Goal: Task Accomplishment & Management: Manage account settings

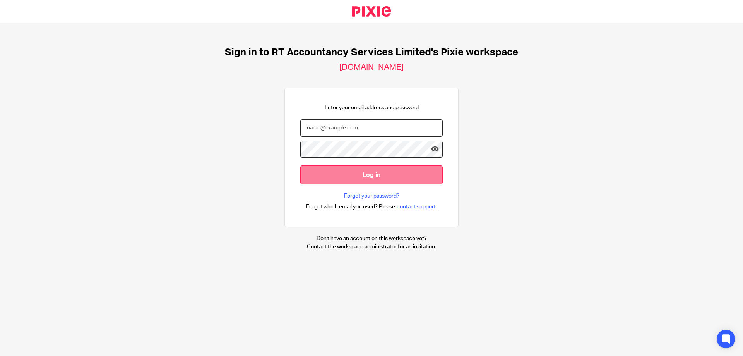
type input "kathryn@rtaccountancyservices.co.uk"
click at [360, 176] on input "Log in" at bounding box center [371, 174] width 142 height 19
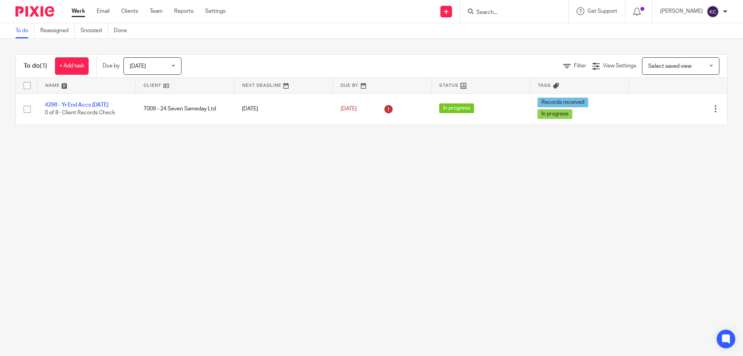
click at [504, 10] on input "Search" at bounding box center [511, 12] width 70 height 7
type input "joe ludden"
drag, startPoint x: 492, startPoint y: 12, endPoint x: 455, endPoint y: 11, distance: 37.2
click at [456, 11] on div "Send new email Create task Add client joe ludden No results found. Try searchin…" at bounding box center [490, 11] width 506 height 23
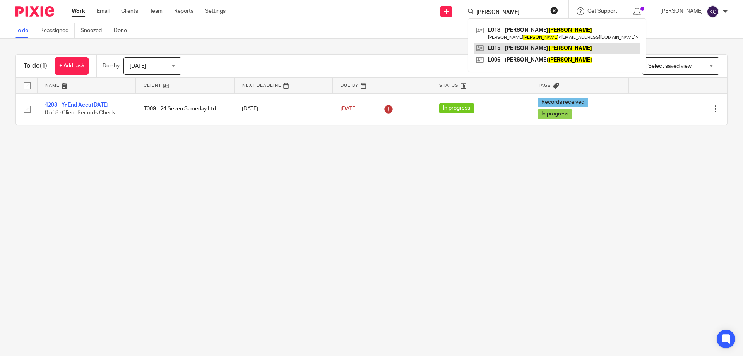
type input "ludden"
click at [519, 45] on link at bounding box center [557, 49] width 166 height 12
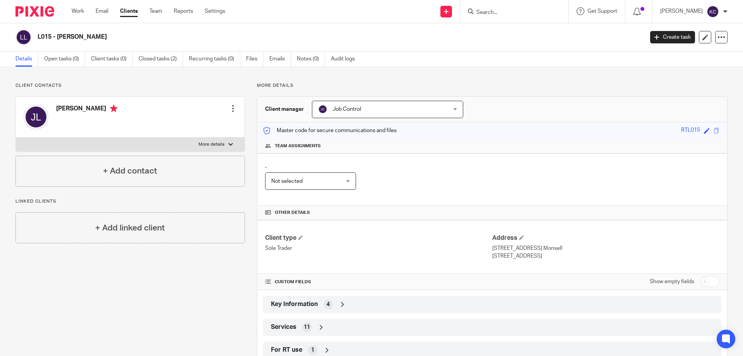
drag, startPoint x: 105, startPoint y: 35, endPoint x: 38, endPoint y: 36, distance: 66.2
click at [38, 36] on h2 "L015 - [PERSON_NAME]" at bounding box center [278, 37] width 481 height 8
copy h2 "L015 - [PERSON_NAME]"
click at [448, 12] on link at bounding box center [447, 12] width 12 height 12
click at [450, 45] on link "Create task" at bounding box center [451, 47] width 48 height 11
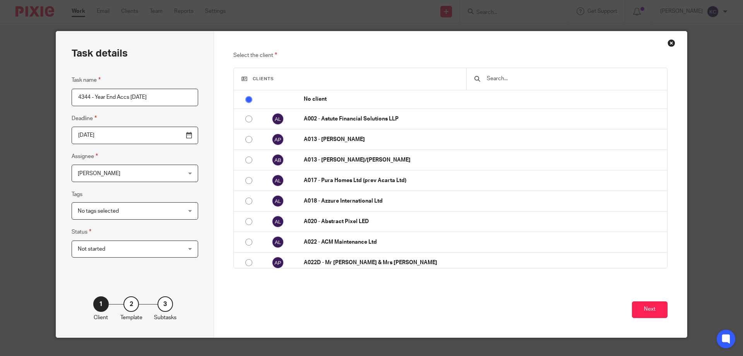
click at [91, 97] on input "4344 - Year End Accs [DATE]" at bounding box center [135, 97] width 127 height 17
click at [99, 96] on input "4344 - Year End Accs 05.04.25" at bounding box center [135, 97] width 127 height 17
type input "4344 - Yr End Accs 05.04.25"
click at [134, 174] on span "[PERSON_NAME]" at bounding box center [126, 173] width 96 height 16
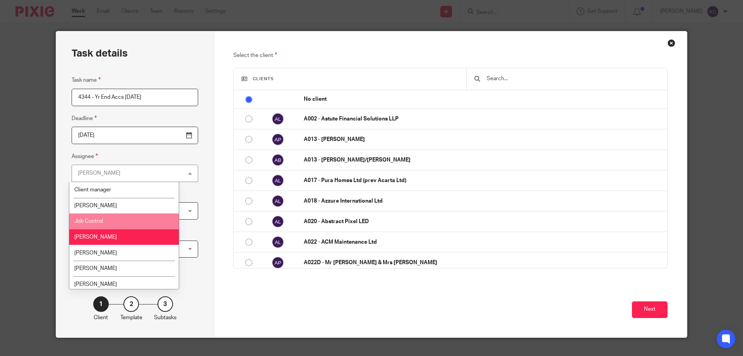
click at [127, 226] on li "Job Control" at bounding box center [124, 221] width 110 height 16
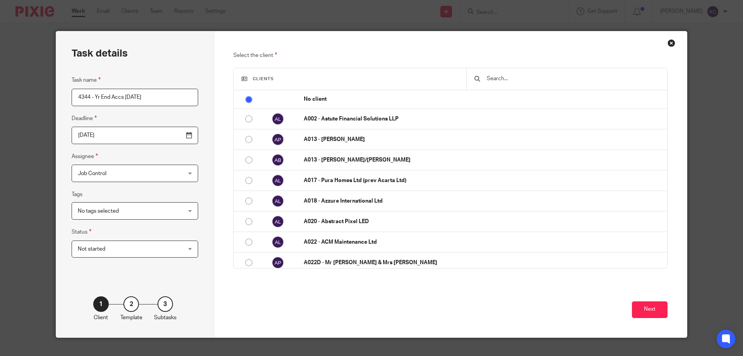
click at [125, 210] on span "No tags selected" at bounding box center [126, 211] width 96 height 16
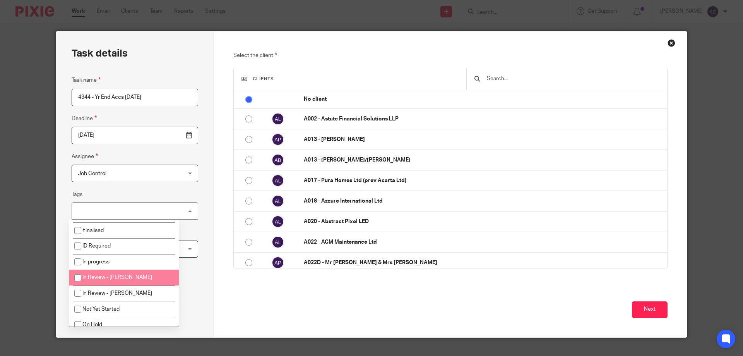
scroll to position [77, 0]
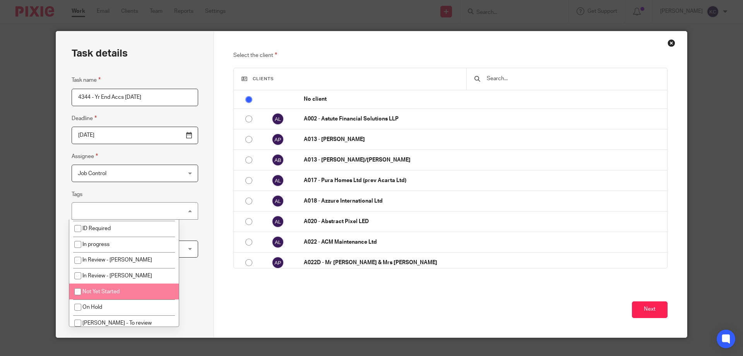
click at [118, 291] on span "Not Yet Started" at bounding box center [100, 291] width 37 height 5
checkbox input "true"
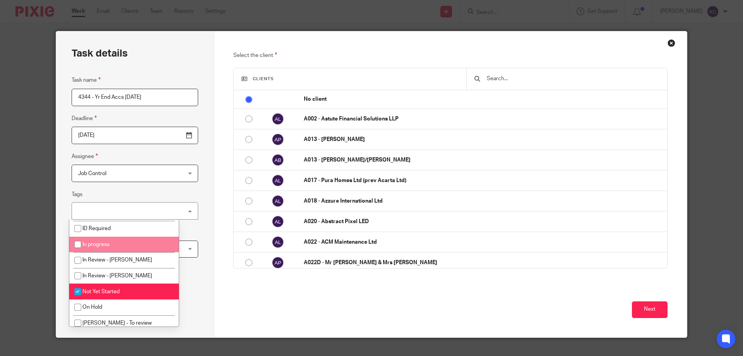
click at [180, 193] on div "Task details Task name 4344 - Yr End Accs 05.04.25 Deadline 2025-09-15 Assignee…" at bounding box center [135, 184] width 158 height 306
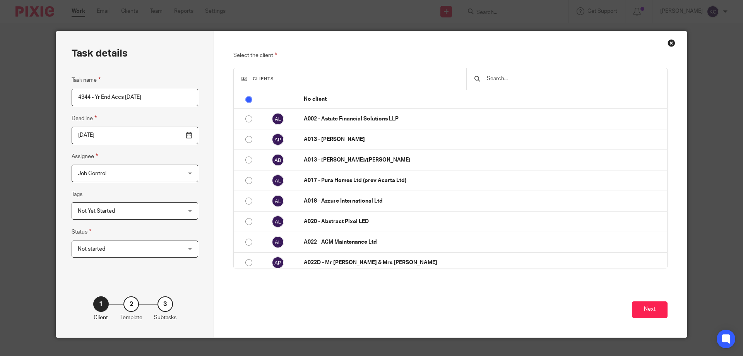
click at [521, 82] on input "text" at bounding box center [572, 78] width 173 height 9
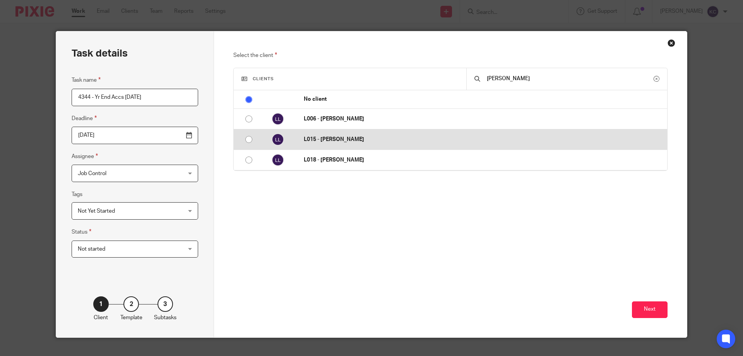
type input "ludden"
click at [358, 140] on p "L015 - Joseph Ludden" at bounding box center [484, 140] width 360 height 8
radio input "false"
radio input "true"
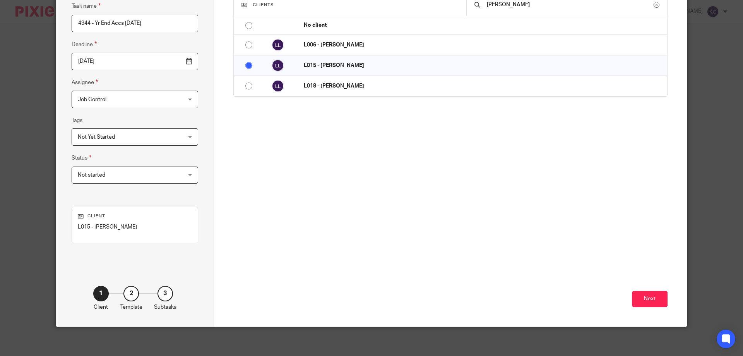
scroll to position [76, 0]
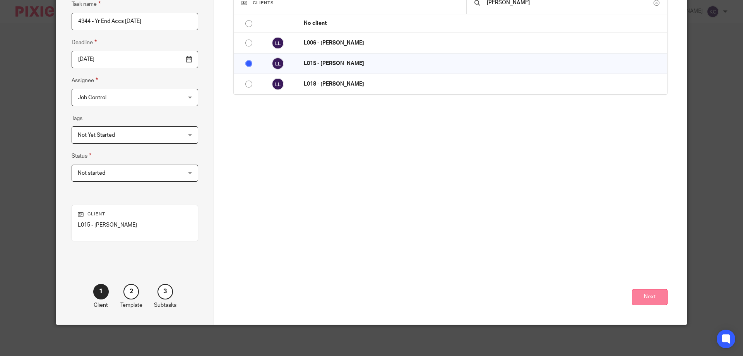
click at [632, 294] on button "Next" at bounding box center [650, 297] width 36 height 17
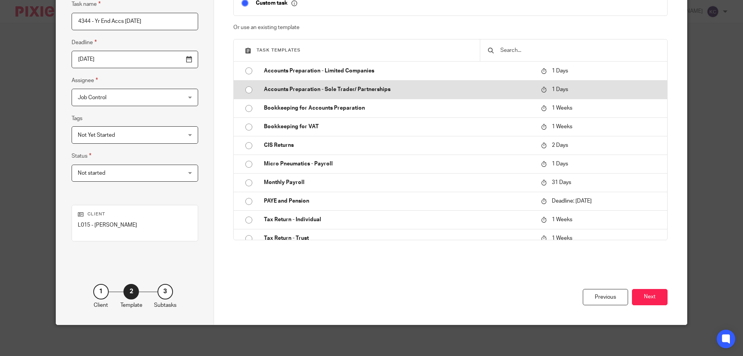
click at [313, 85] on td "Accounts Preparation - Sole Trader/ Partnerships" at bounding box center [396, 89] width 281 height 19
type input "2025-09-16"
checkbox input "false"
radio input "true"
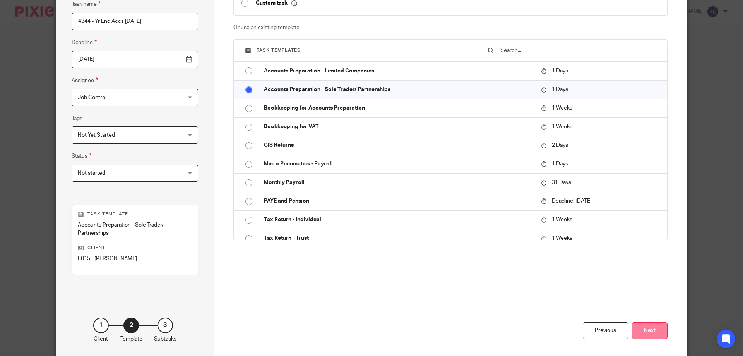
click at [645, 329] on button "Next" at bounding box center [650, 330] width 36 height 17
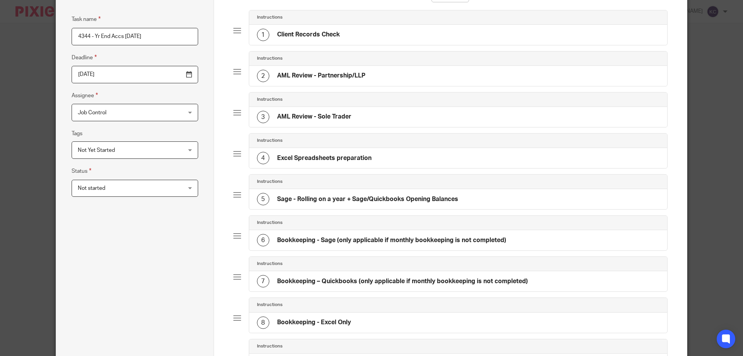
scroll to position [0, 0]
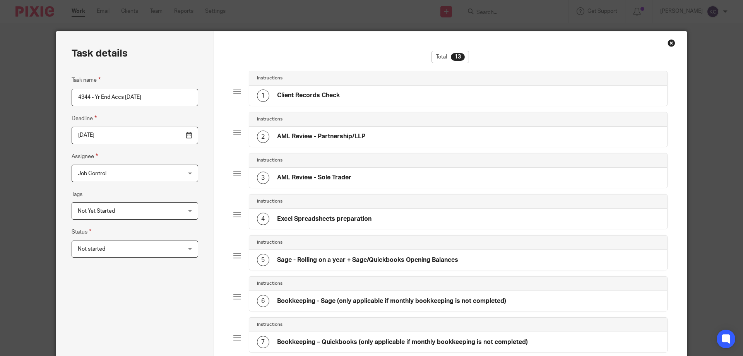
click at [296, 137] on h4 "AML Review - Partnership/LLP" at bounding box center [321, 136] width 88 height 8
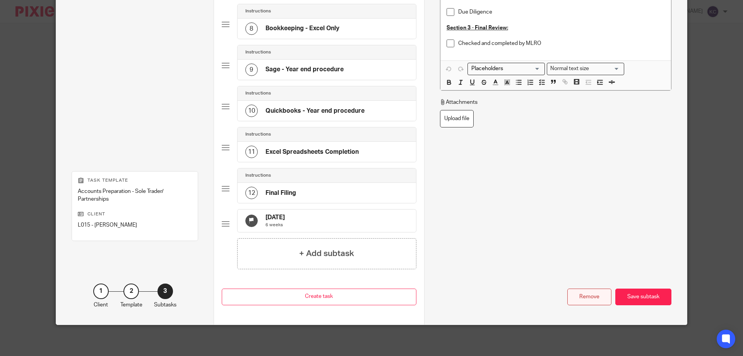
click at [574, 292] on div "Remove" at bounding box center [590, 296] width 44 height 17
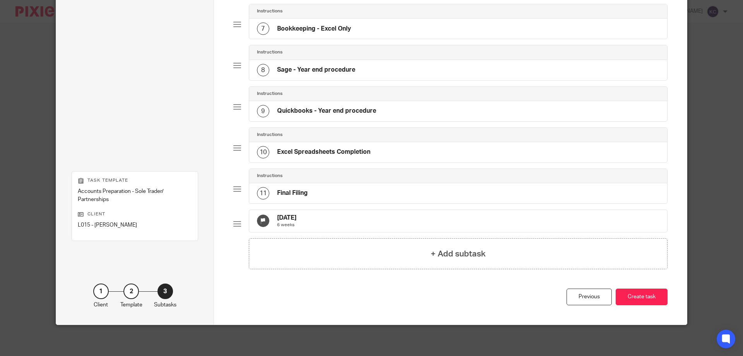
click at [378, 107] on div "9 Quickbooks - Year end procedure" at bounding box center [458, 111] width 419 height 20
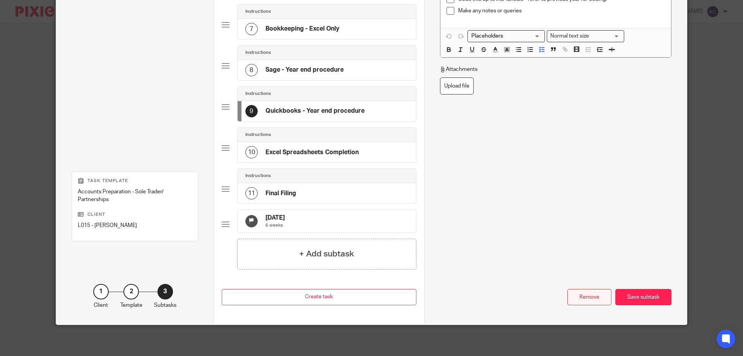
click at [586, 299] on div "Remove" at bounding box center [590, 297] width 44 height 17
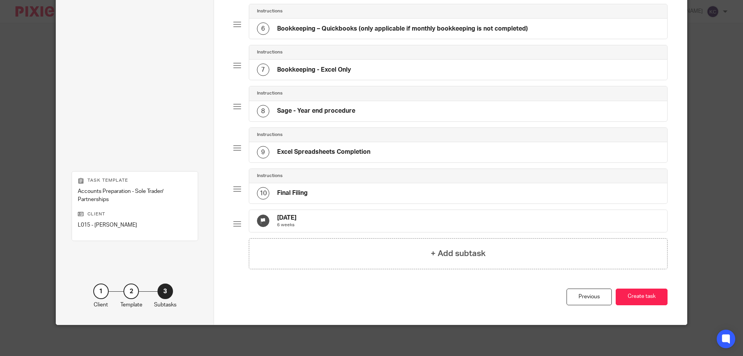
click at [302, 107] on h4 "Sage - Year end procedure" at bounding box center [316, 111] width 78 height 8
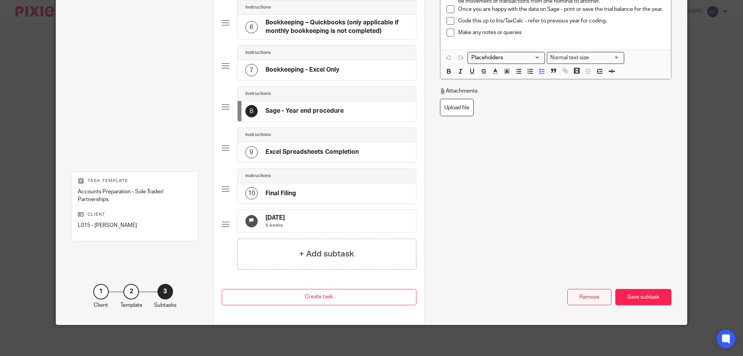
click at [577, 299] on div "Remove" at bounding box center [590, 297] width 44 height 17
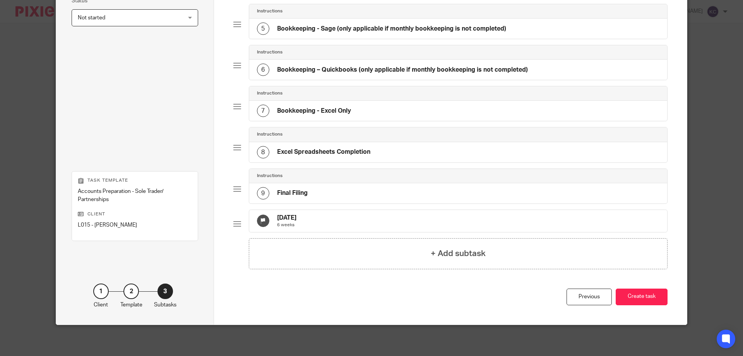
click at [329, 107] on h4 "Bookkeeping - Excel Only" at bounding box center [314, 111] width 74 height 8
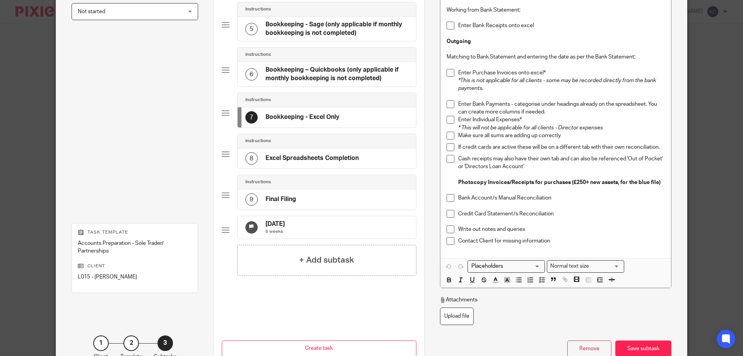
scroll to position [289, 0]
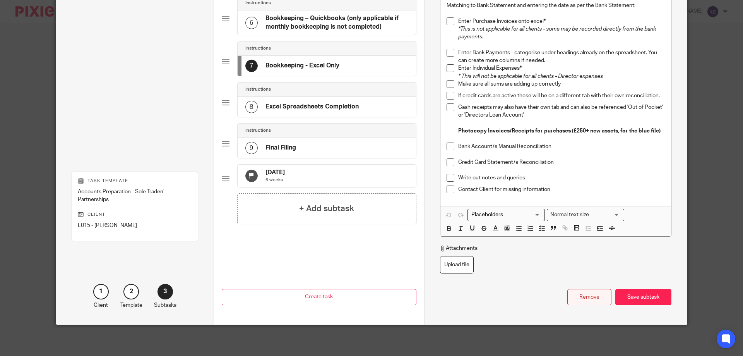
click at [576, 302] on div "Remove" at bounding box center [590, 297] width 44 height 17
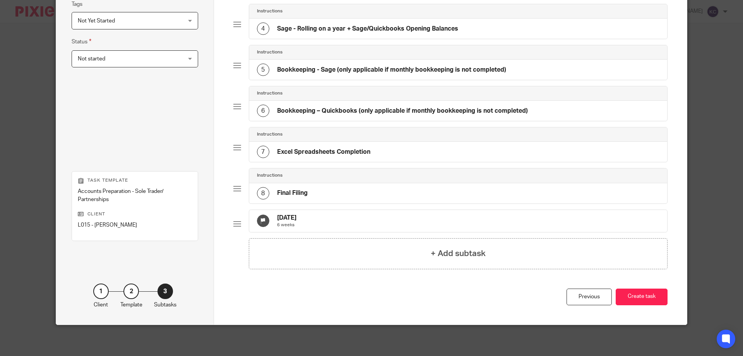
click at [313, 107] on h4 "Bookkeeping – Quickbooks (only applicable if monthly bookkeeping is not complet…" at bounding box center [402, 111] width 251 height 8
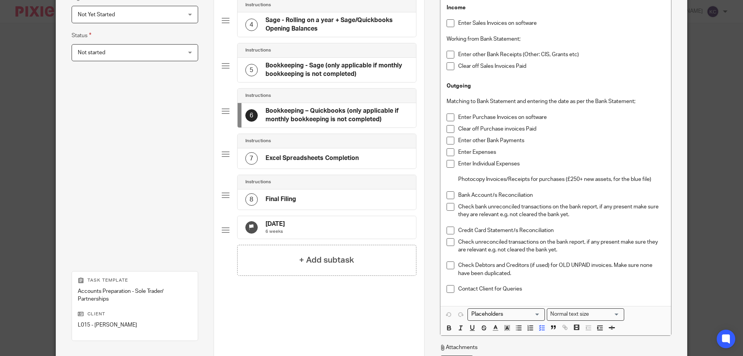
scroll to position [296, 0]
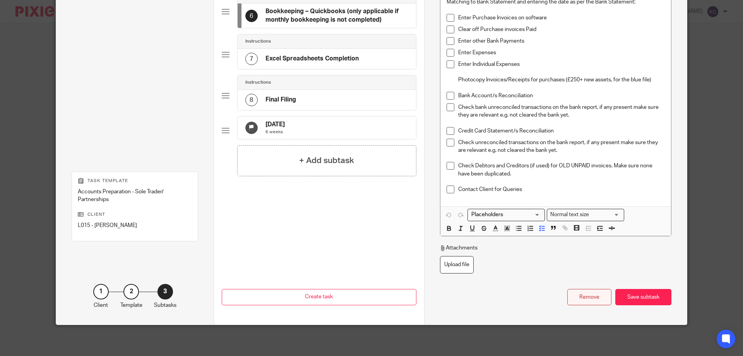
click at [592, 304] on div "Remove" at bounding box center [590, 297] width 44 height 17
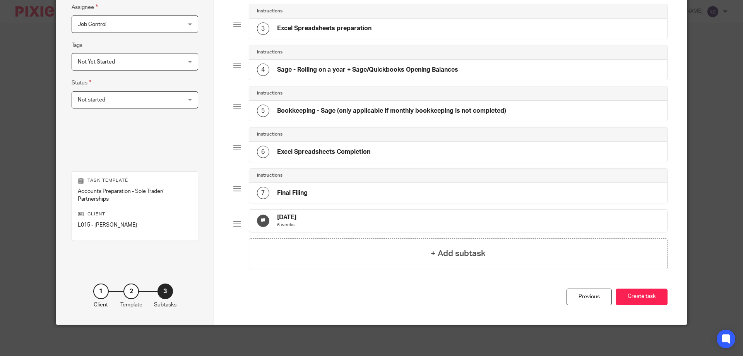
click at [316, 107] on h4 "Bookkeeping - Sage (only applicable if monthly bookkeeping is not completed)" at bounding box center [391, 111] width 229 height 8
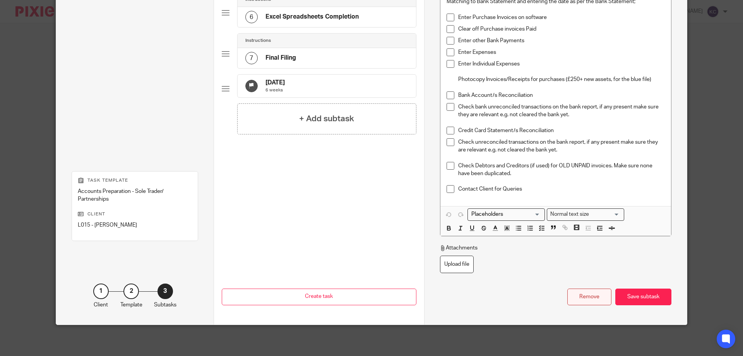
click at [607, 291] on div "Remove" at bounding box center [590, 296] width 44 height 17
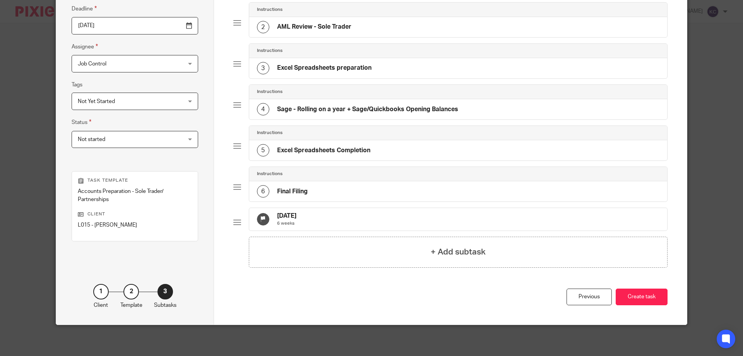
click at [317, 105] on h4 "Sage - Rolling on a year + Sage/Quickbooks Opening Balances" at bounding box center [367, 109] width 181 height 8
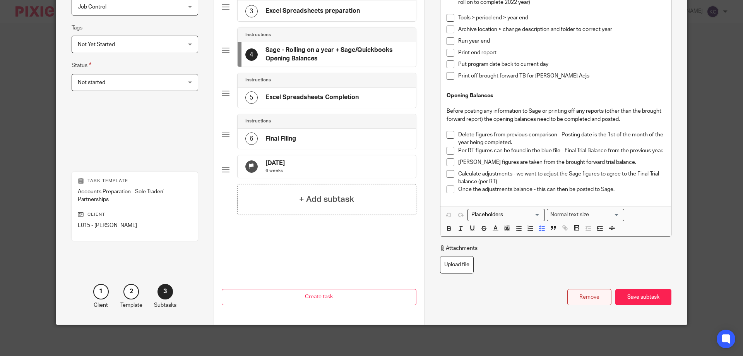
click at [575, 302] on div "Remove" at bounding box center [590, 297] width 44 height 17
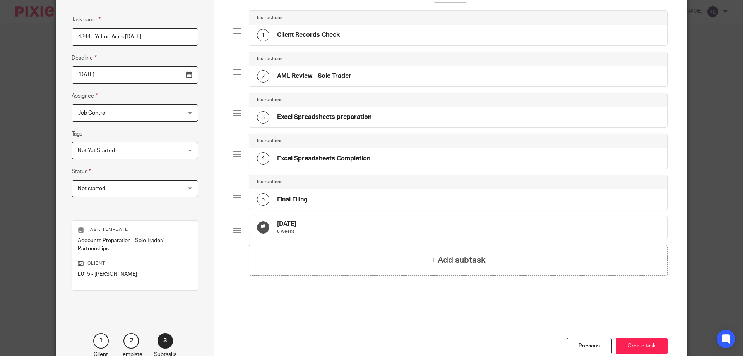
scroll to position [0, 0]
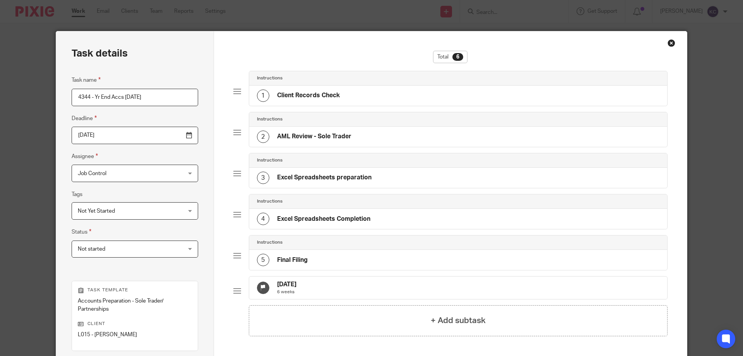
click at [116, 140] on input "2025-09-16" at bounding box center [135, 135] width 127 height 17
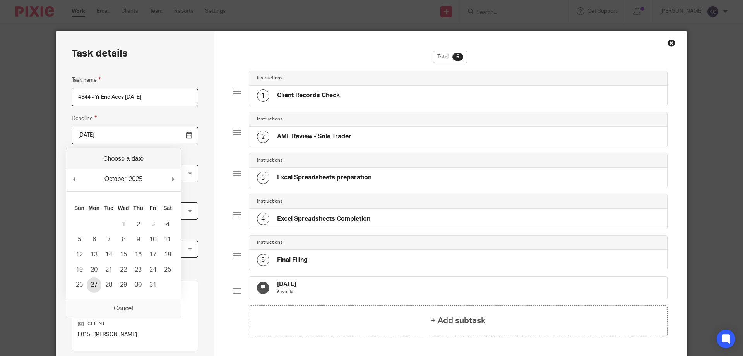
type input "2025-10-27"
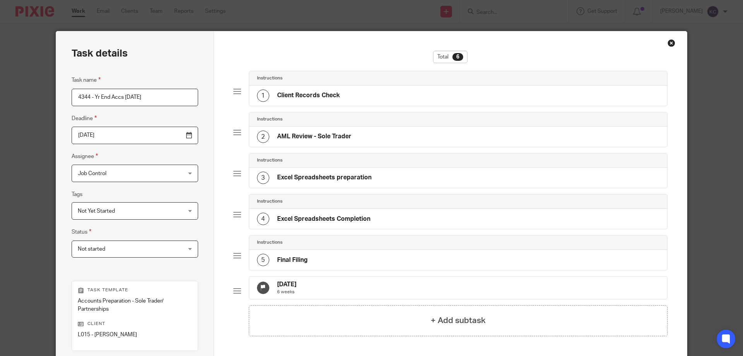
click at [168, 136] on input "2025-10-27" at bounding box center [135, 135] width 127 height 17
click at [210, 104] on div "Task details Task name 4344 - Yr End Accs 05.04.25 Deadline 2025-10-27 Assignee…" at bounding box center [135, 232] width 158 height 403
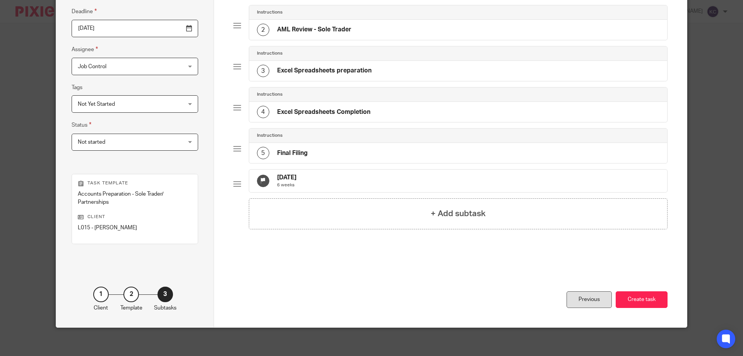
scroll to position [110, 0]
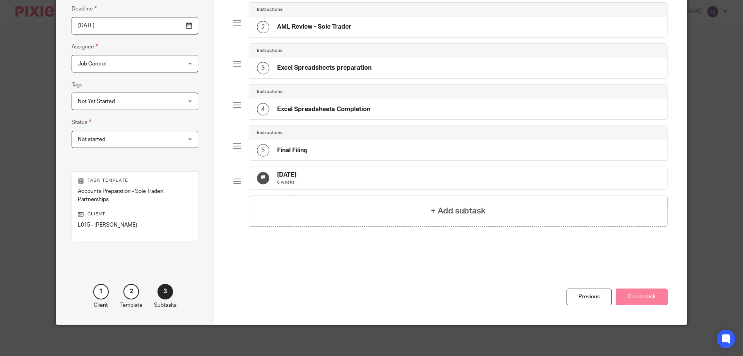
click at [623, 295] on button "Create task" at bounding box center [642, 296] width 52 height 17
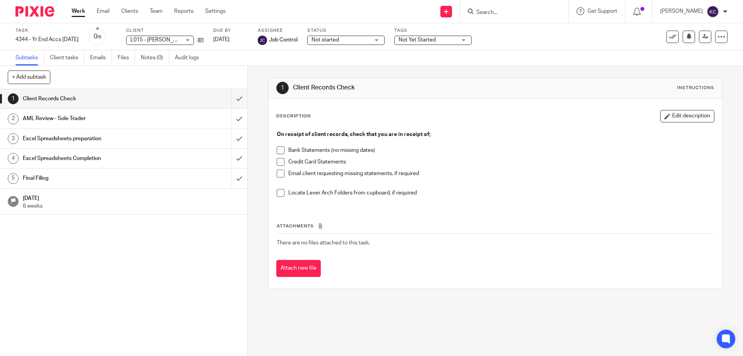
click at [648, 140] on p at bounding box center [495, 142] width 437 height 8
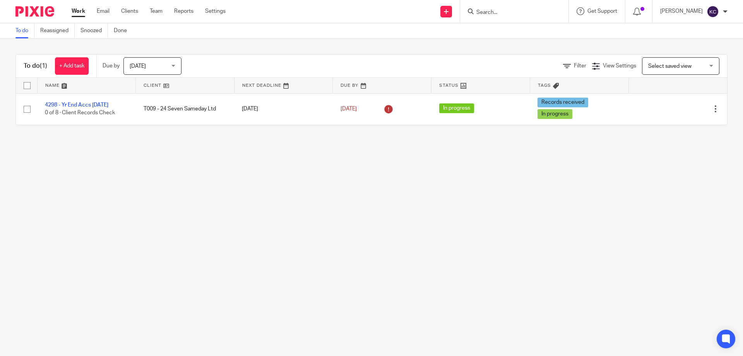
click at [92, 175] on main "To do Reassigned Snoozed Done To do (1) + Add task Due by Today Today Today Tom…" at bounding box center [371, 178] width 743 height 356
click at [498, 16] on input "Search" at bounding box center [511, 12] width 70 height 7
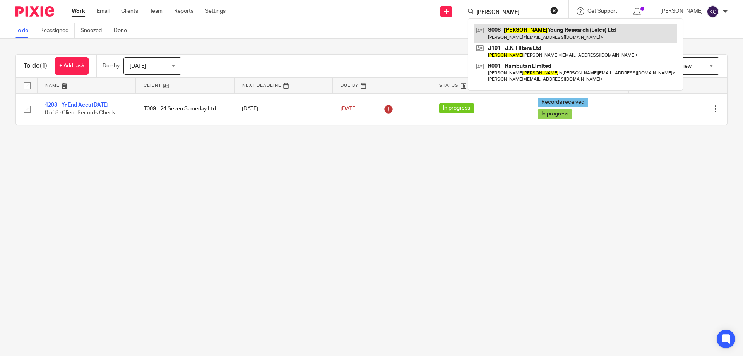
type input "scot"
click at [552, 36] on link at bounding box center [575, 33] width 203 height 18
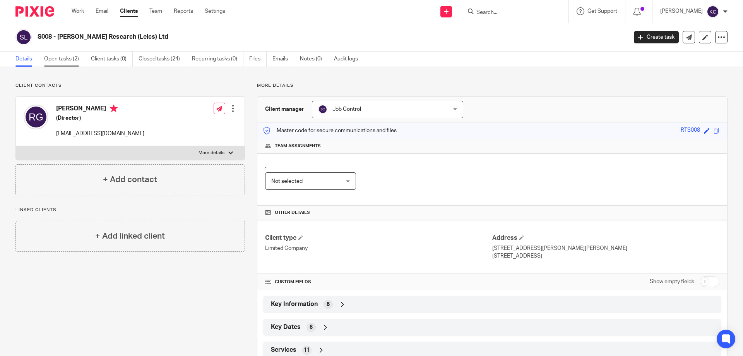
click at [61, 58] on link "Open tasks (2)" at bounding box center [64, 58] width 41 height 15
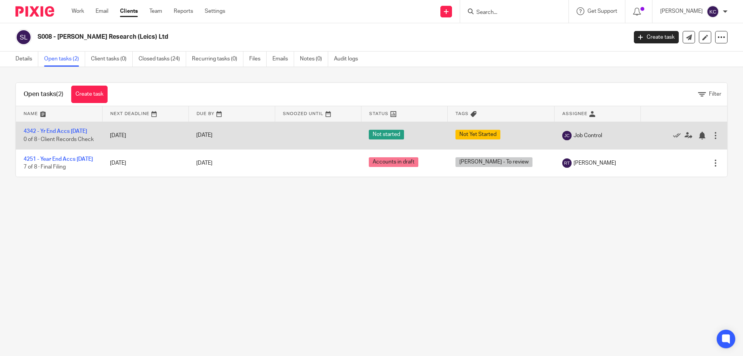
click at [712, 138] on div at bounding box center [716, 136] width 8 height 8
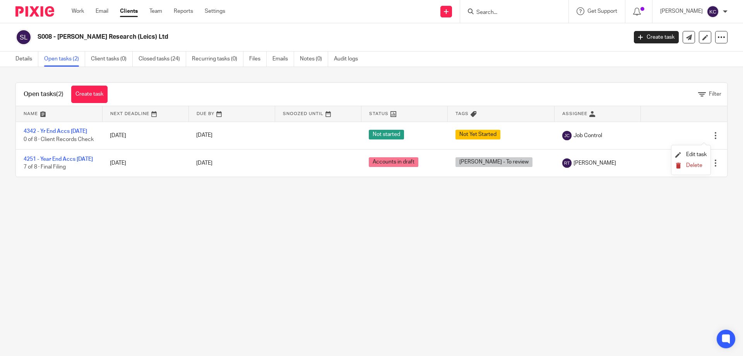
click at [699, 164] on span "Delete" at bounding box center [695, 165] width 16 height 5
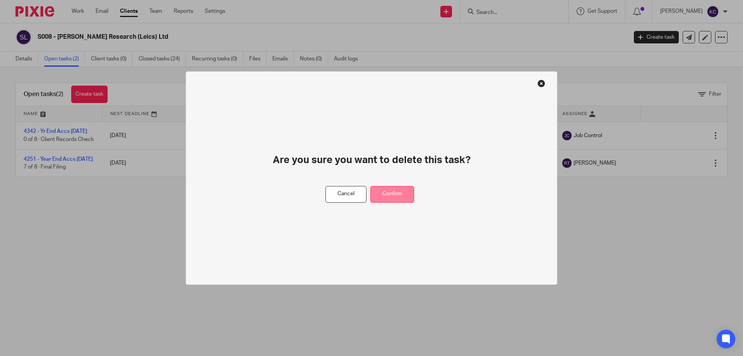
click at [386, 199] on button "Confirm" at bounding box center [393, 194] width 44 height 17
